Goal: Information Seeking & Learning: Learn about a topic

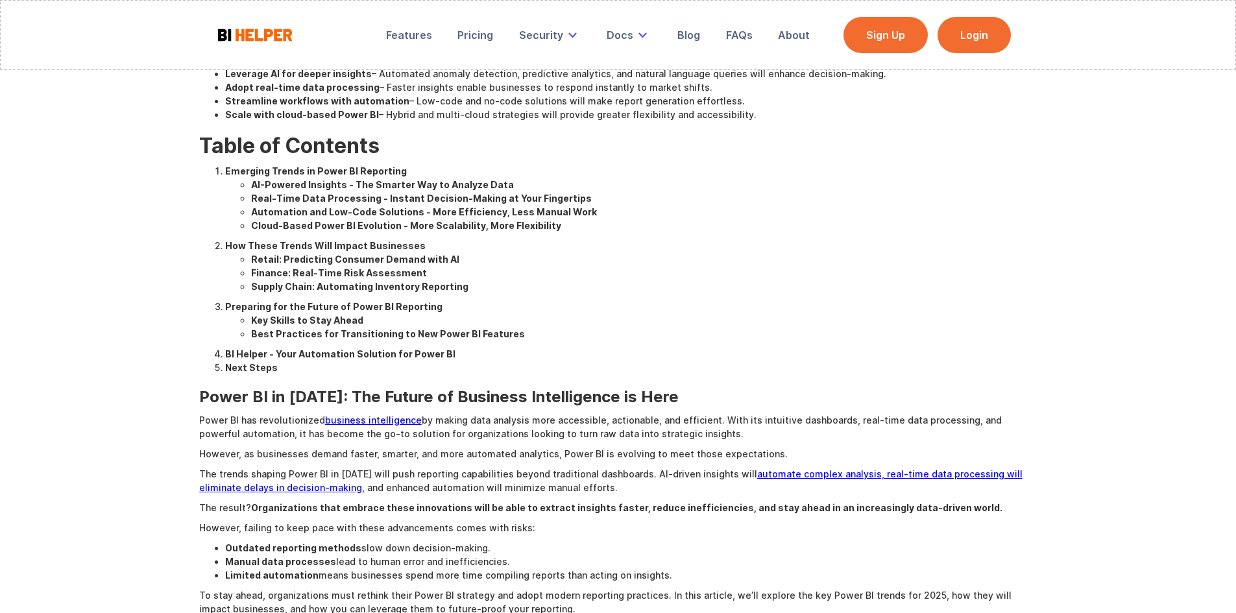
scroll to position [18, 0]
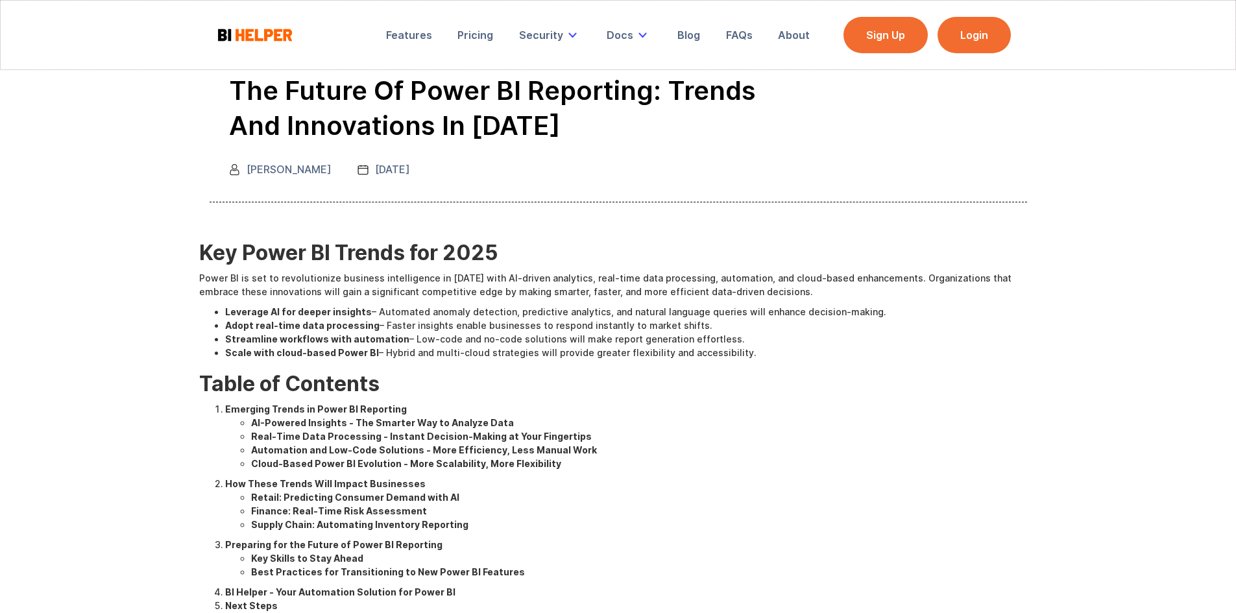
click at [805, 464] on li "Cloud-Based Power BI Evolution - More Scalability, More Flexibility" at bounding box center [644, 464] width 786 height 14
click at [671, 345] on li "Streamline workflows with automation – Low-code and no-code solutions will make…" at bounding box center [631, 339] width 812 height 14
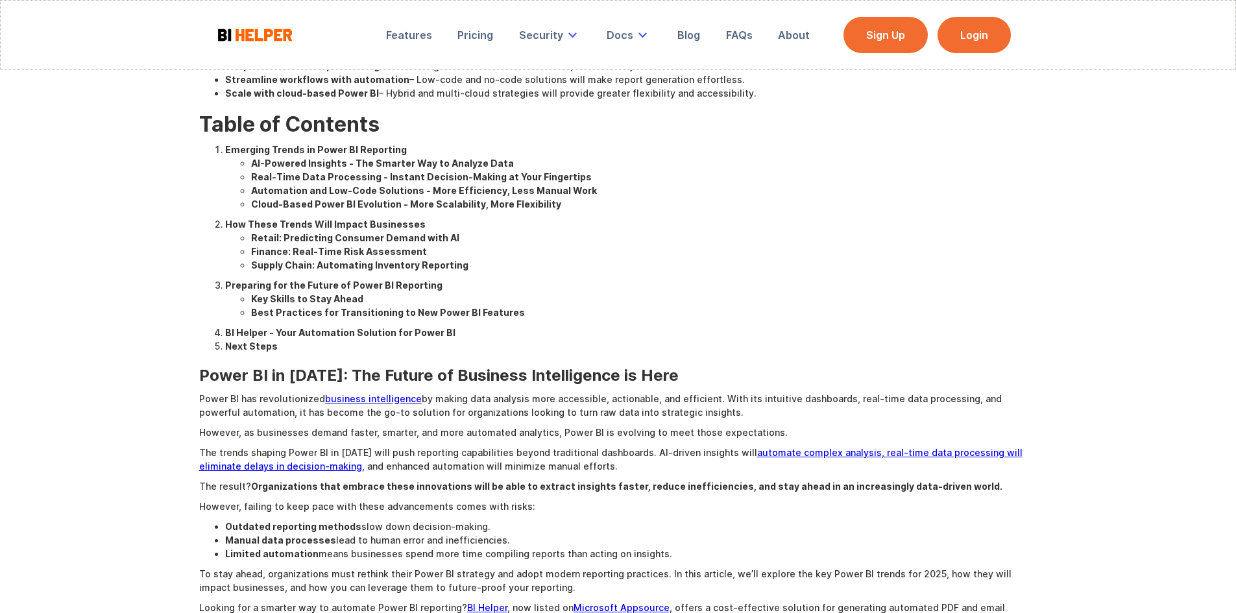
scroll to position [147, 0]
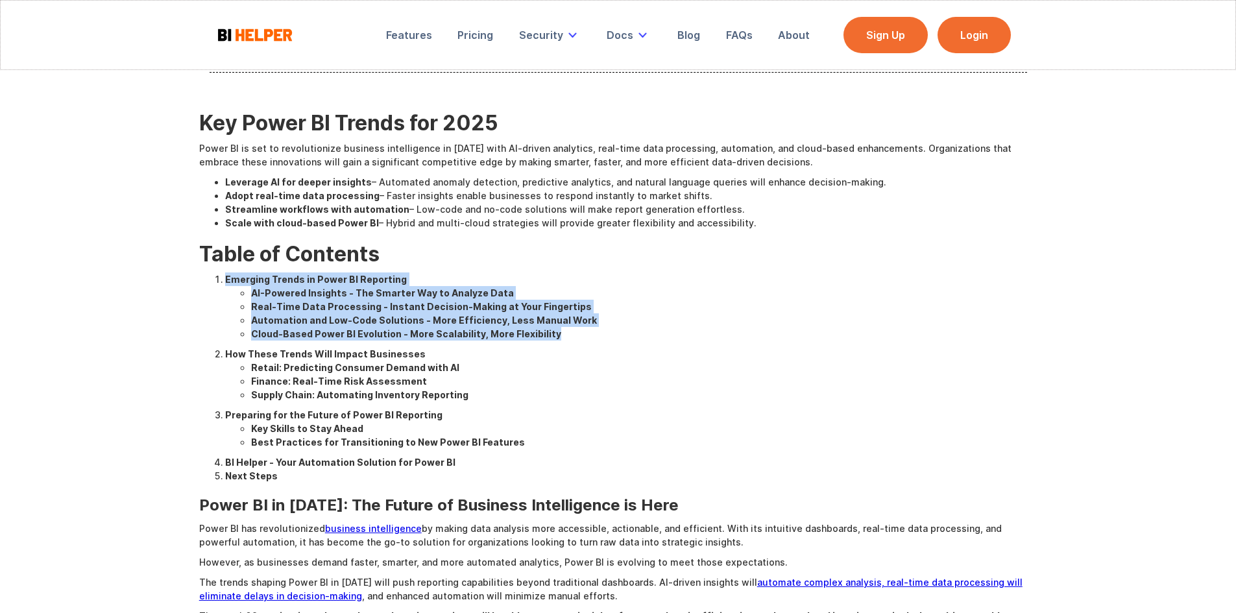
drag, startPoint x: 226, startPoint y: 278, endPoint x: 559, endPoint y: 335, distance: 337.8
click at [559, 335] on li "Emerging Trends in Power BI Reporting AI-Powered Insights - The Smarter Way to …" at bounding box center [631, 307] width 812 height 68
copy li "Emerging Trends in Power BI Reporting AI-Powered Insights - The Smarter Way to …"
click at [249, 294] on ul "AI-Powered Insights - The Smarter Way to Analyze Data Real-Time Data Processing…" at bounding box center [631, 313] width 812 height 55
drag, startPoint x: 253, startPoint y: 294, endPoint x: 550, endPoint y: 337, distance: 299.6
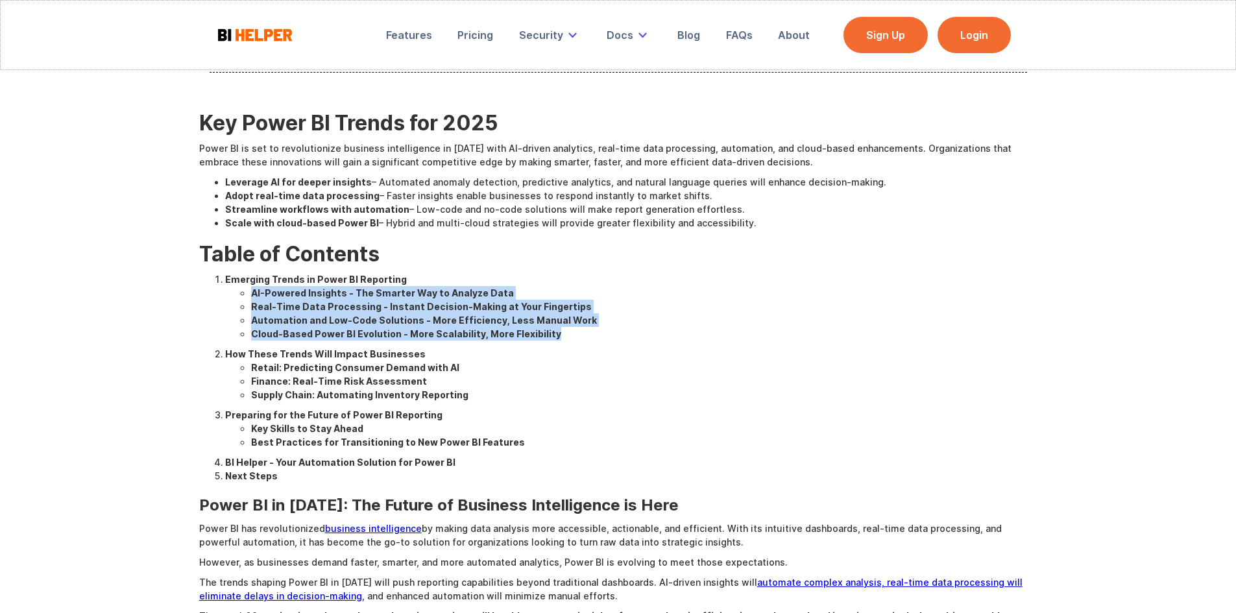
click at [550, 337] on ul "AI-Powered Insights - The Smarter Way to Analyze Data Real-Time Data Processing…" at bounding box center [631, 313] width 812 height 55
copy ul "AI-Powered Insights - The Smarter Way to Analyze Data Real-Time Data Processing…"
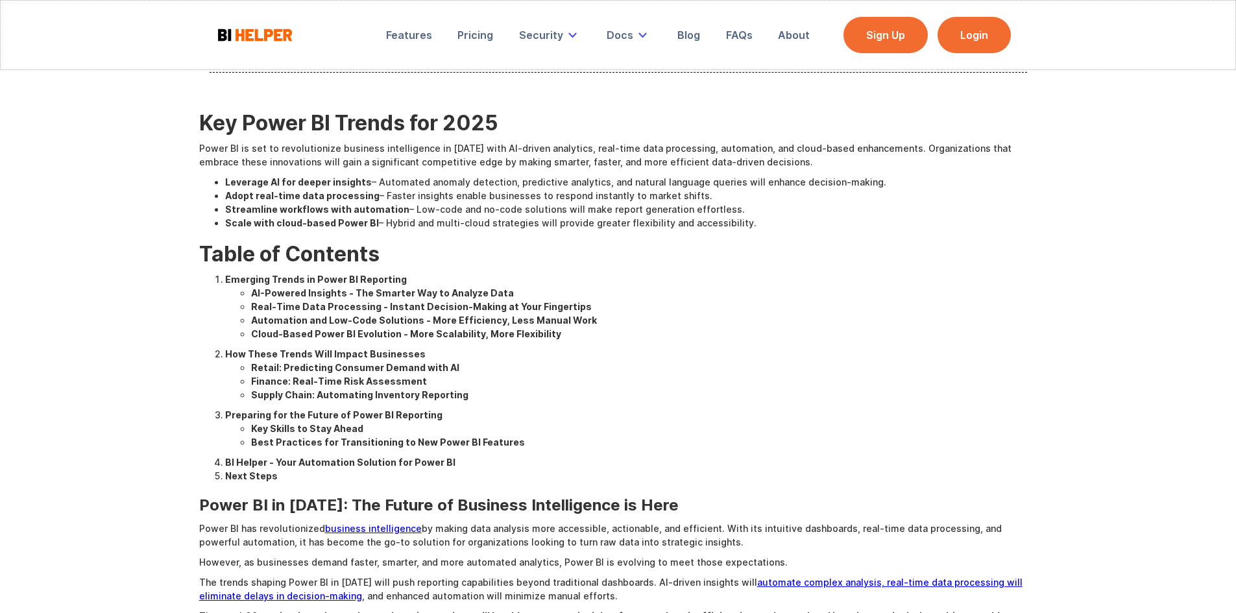
click at [428, 341] on ol "Emerging Trends in Power BI Reporting AI-Powered Insights - The Smarter Way to …" at bounding box center [618, 378] width 838 height 210
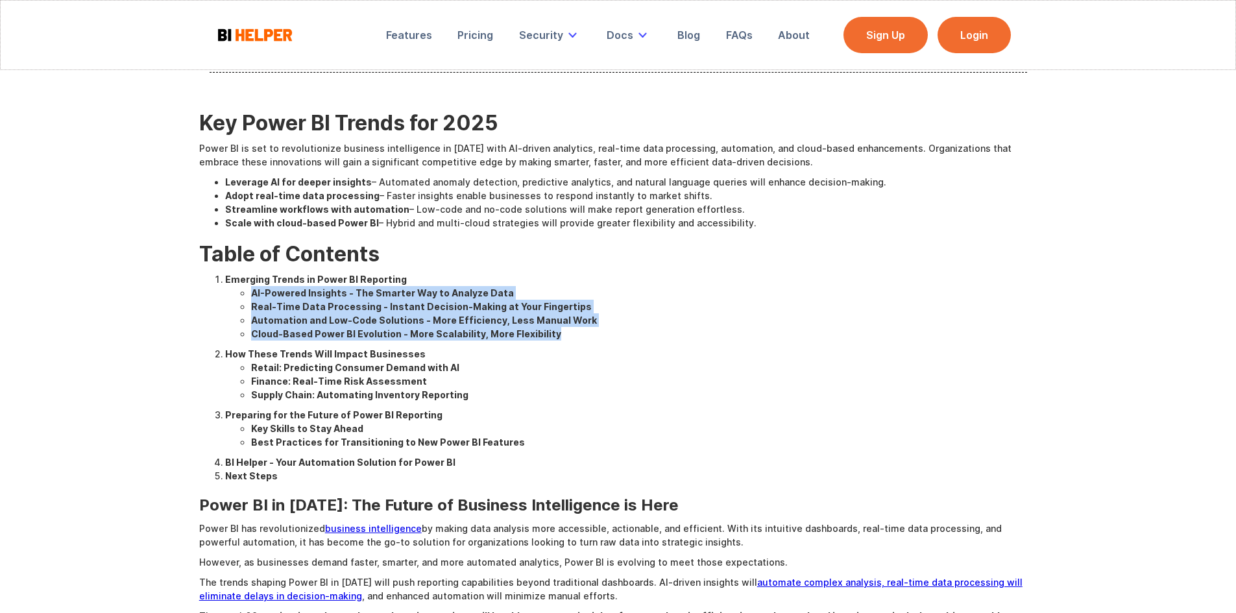
drag, startPoint x: 543, startPoint y: 332, endPoint x: 250, endPoint y: 296, distance: 294.9
click at [250, 296] on ul "AI-Powered Insights - The Smarter Way to Analyze Data Real-Time Data Processing…" at bounding box center [631, 313] width 812 height 55
copy ul "AI-Powered Insights - The Smarter Way to Analyze Data Real-Time Data Processing…"
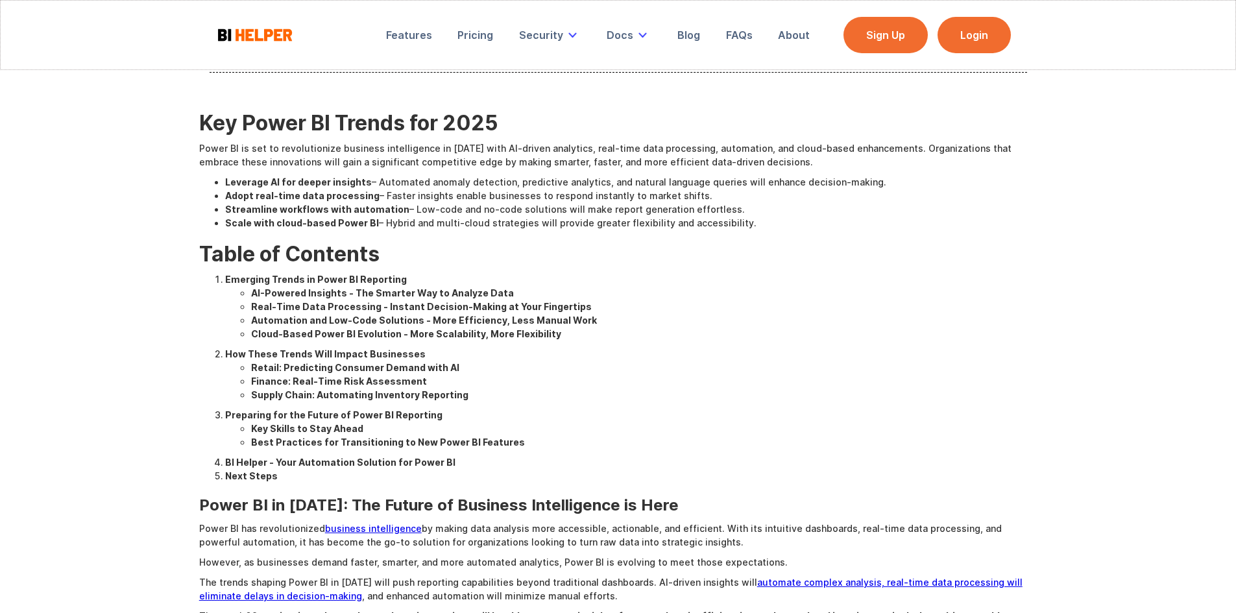
click at [252, 369] on strong "Retail: Predicting Consumer Demand with AI" at bounding box center [355, 367] width 208 height 11
drag, startPoint x: 252, startPoint y: 369, endPoint x: 473, endPoint y: 393, distance: 222.5
click at [473, 393] on ul "Retail: Predicting Consumer Demand with AI Finance: Real-Time Risk Assessment S…" at bounding box center [631, 381] width 812 height 41
copy ul "Retail: Predicting Consumer Demand with AI Finance: Real-Time Risk Assessment S…"
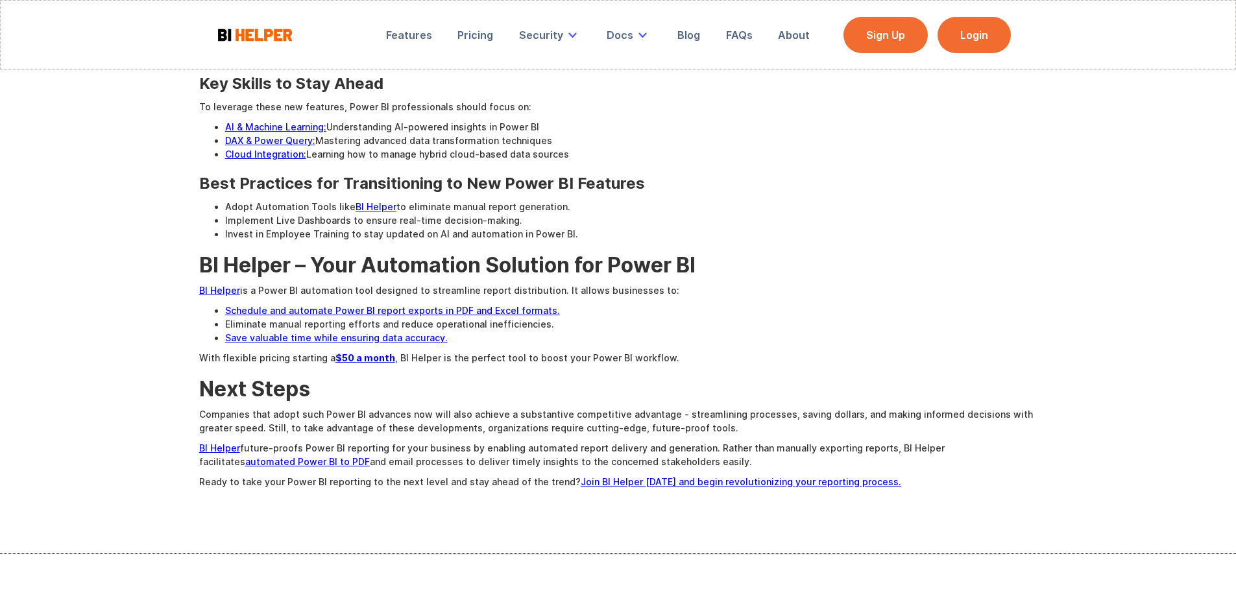
scroll to position [1640, 0]
